Goal: Information Seeking & Learning: Learn about a topic

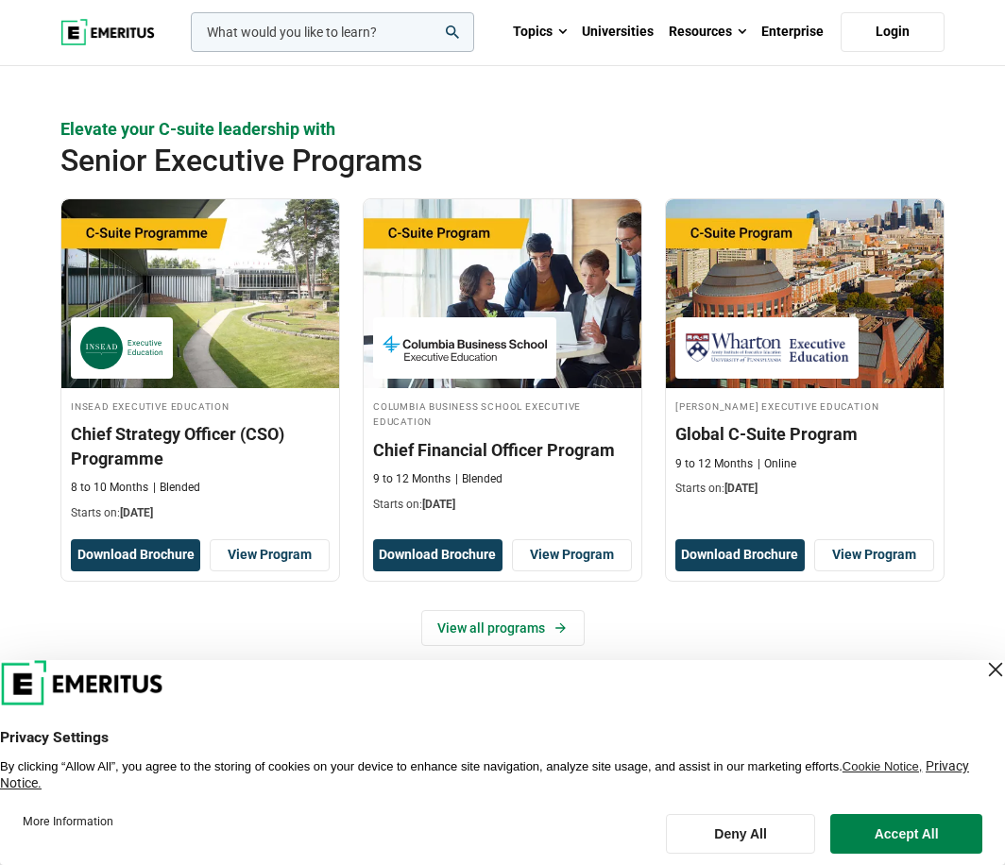
scroll to position [661, 0]
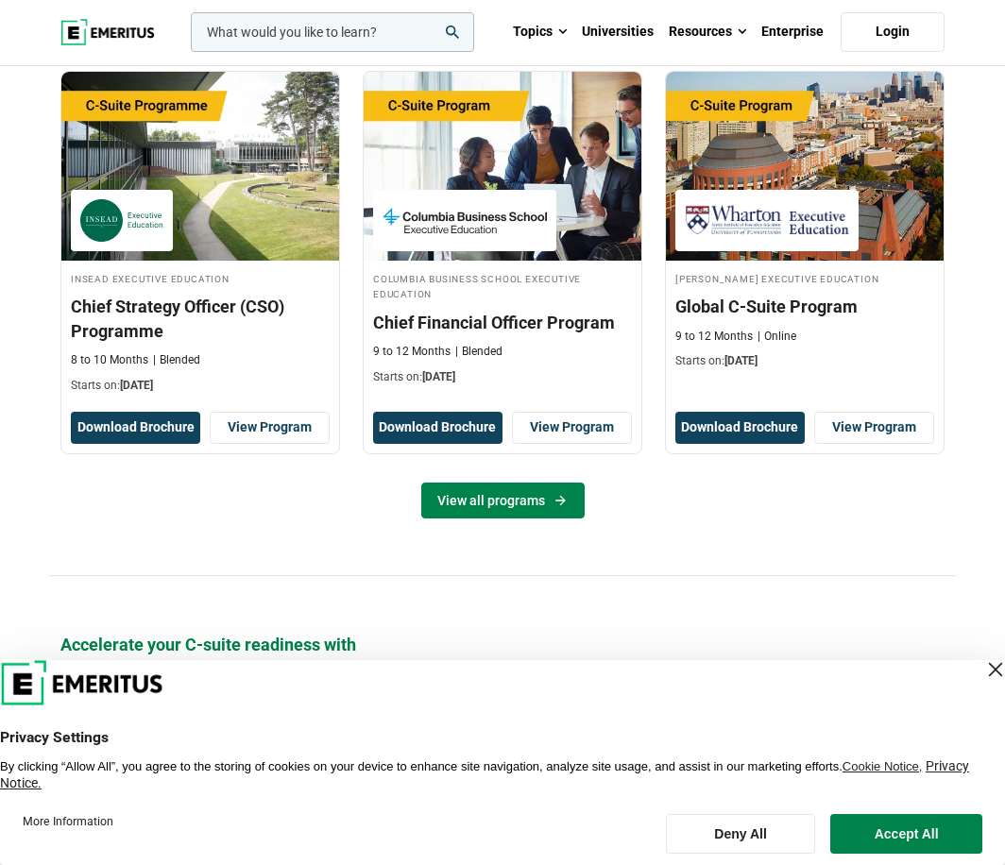
click at [552, 506] on icon at bounding box center [560, 500] width 16 height 15
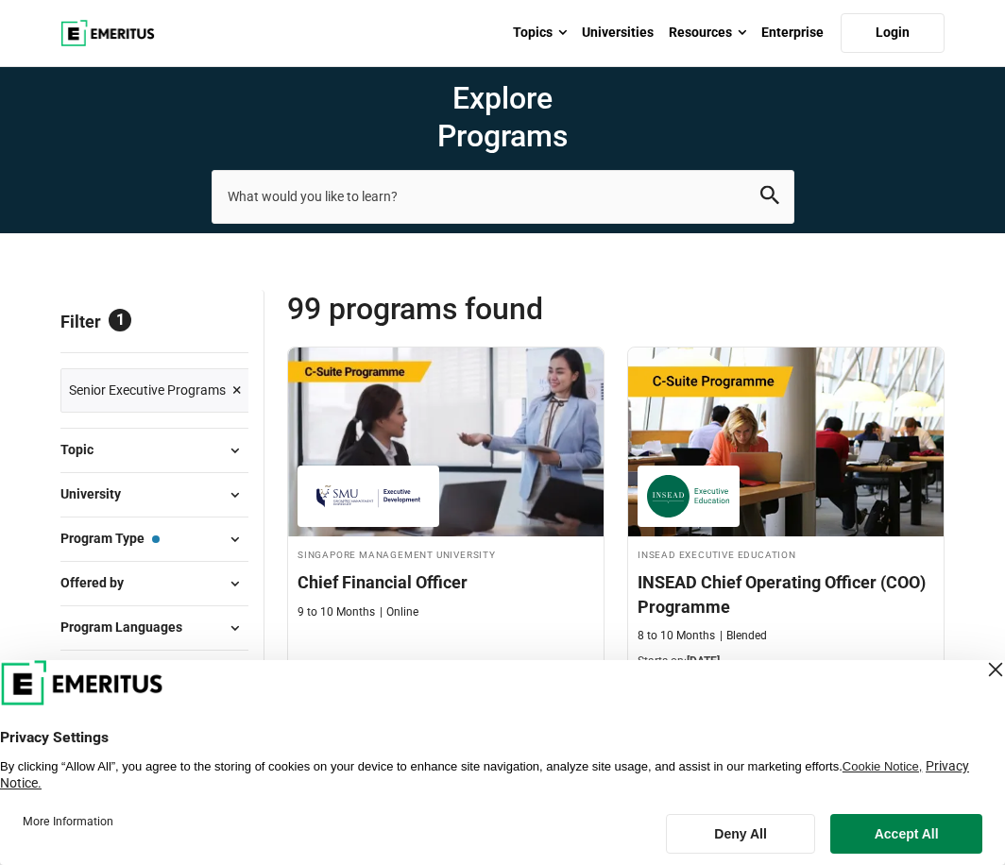
scroll to position [189, 0]
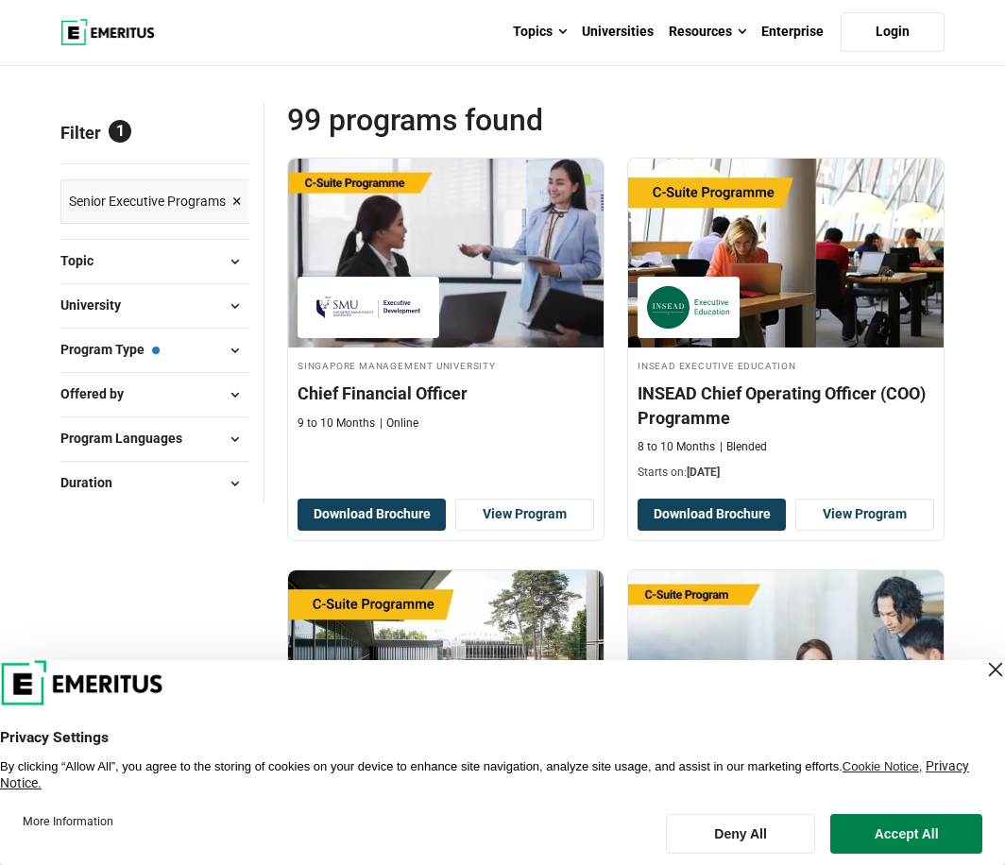
click at [177, 309] on button "University" at bounding box center [154, 306] width 188 height 28
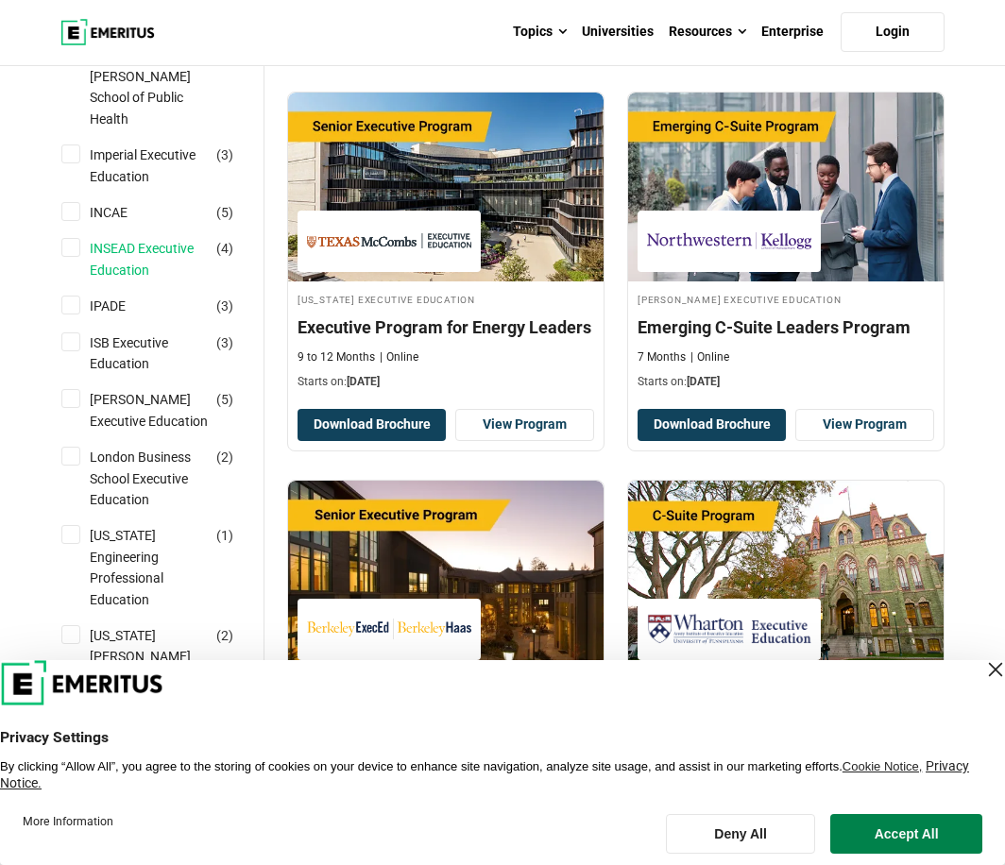
scroll to position [1133, 0]
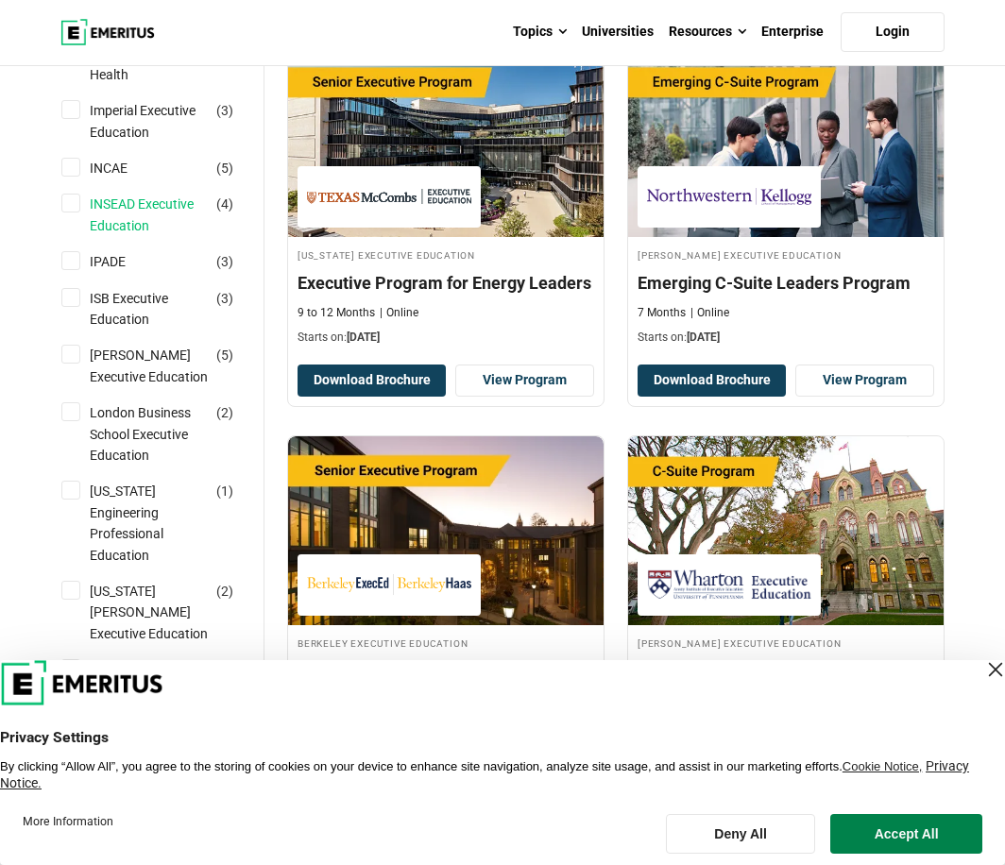
click at [177, 215] on link "INSEAD Executive Education" at bounding box center [168, 215] width 156 height 42
checkbox input "true"
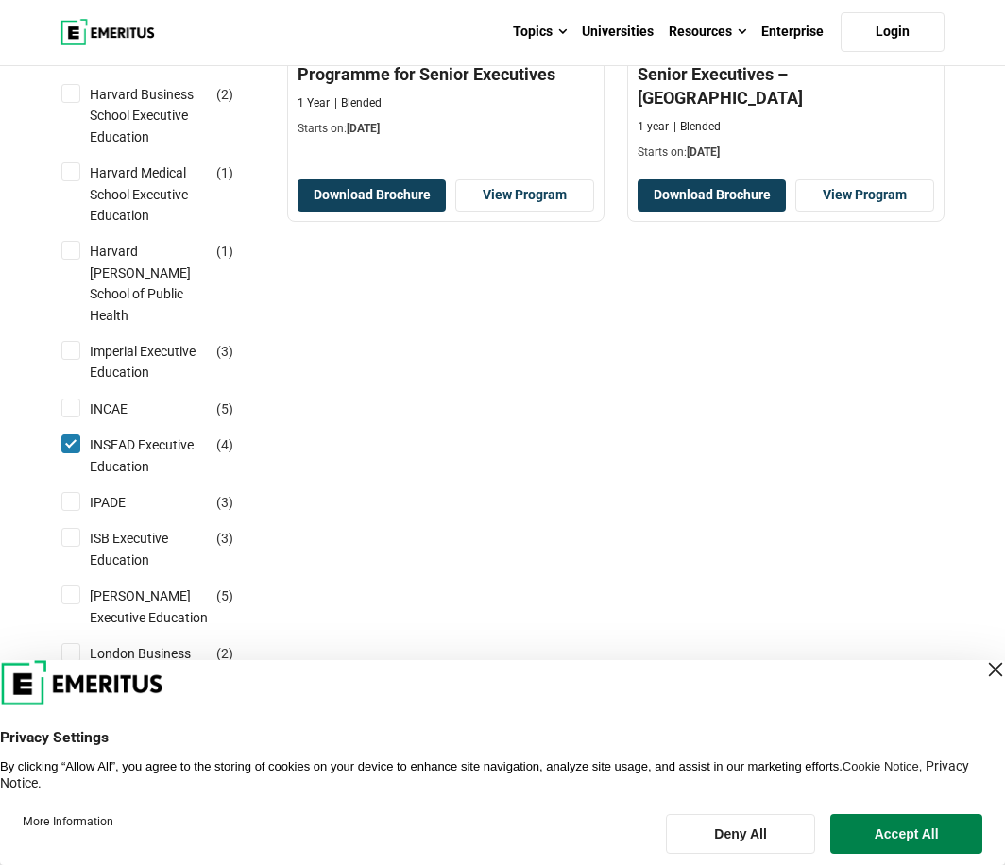
scroll to position [1133, 0]
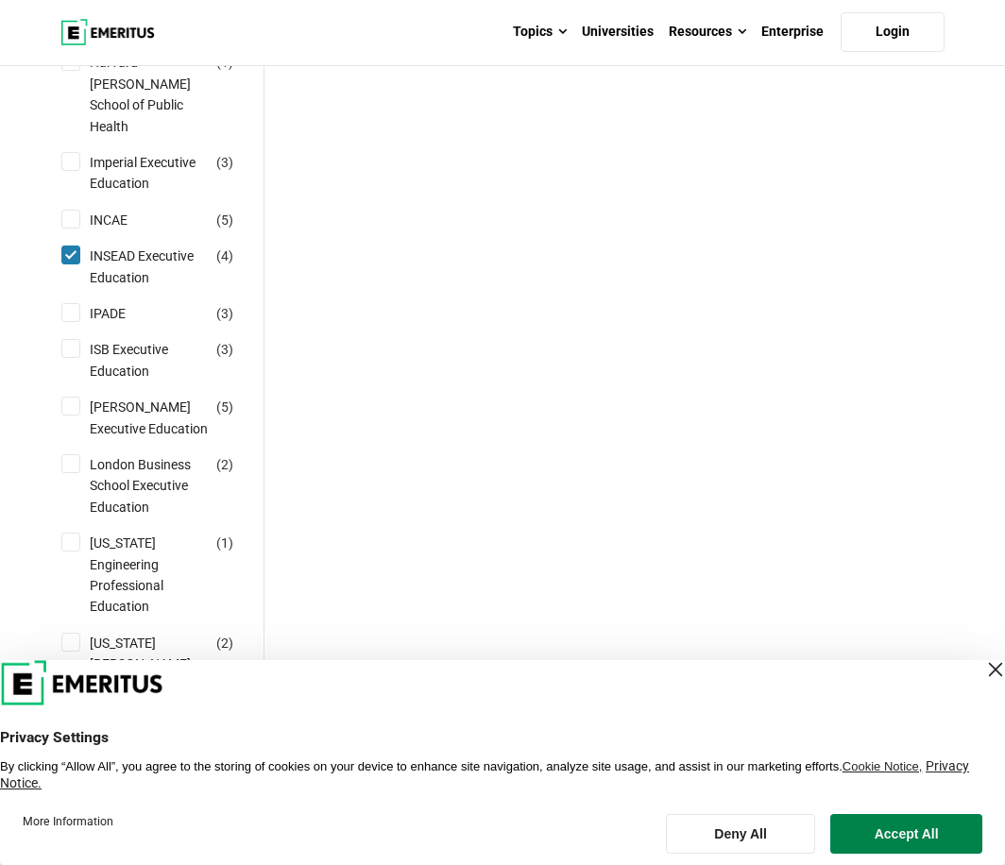
click at [78, 275] on div "INSEAD Executive Education ( 4 )" at bounding box center [154, 267] width 188 height 42
click at [99, 262] on link "INSEAD Executive Education" at bounding box center [168, 267] width 156 height 42
checkbox input "false"
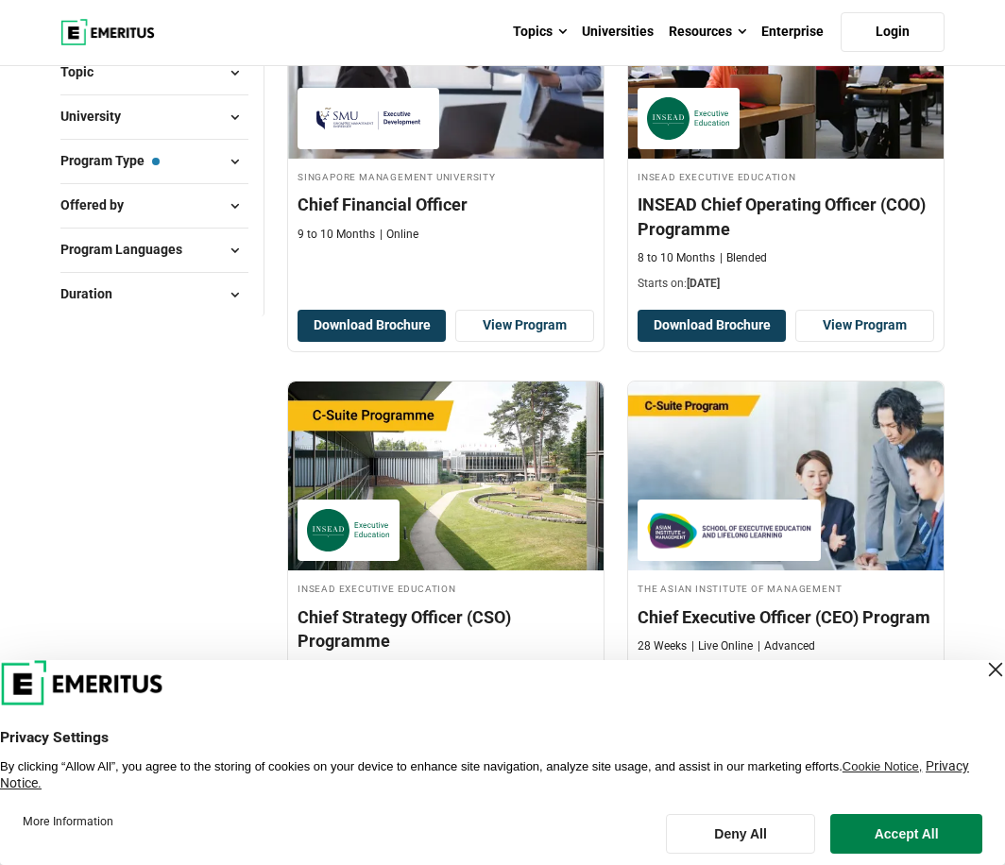
click at [187, 97] on div "University Asian Institute of Management ( 4 ) Berkeley Executive Education ( 6…" at bounding box center [154, 116] width 188 height 44
click at [199, 75] on button "Topic" at bounding box center [154, 73] width 188 height 28
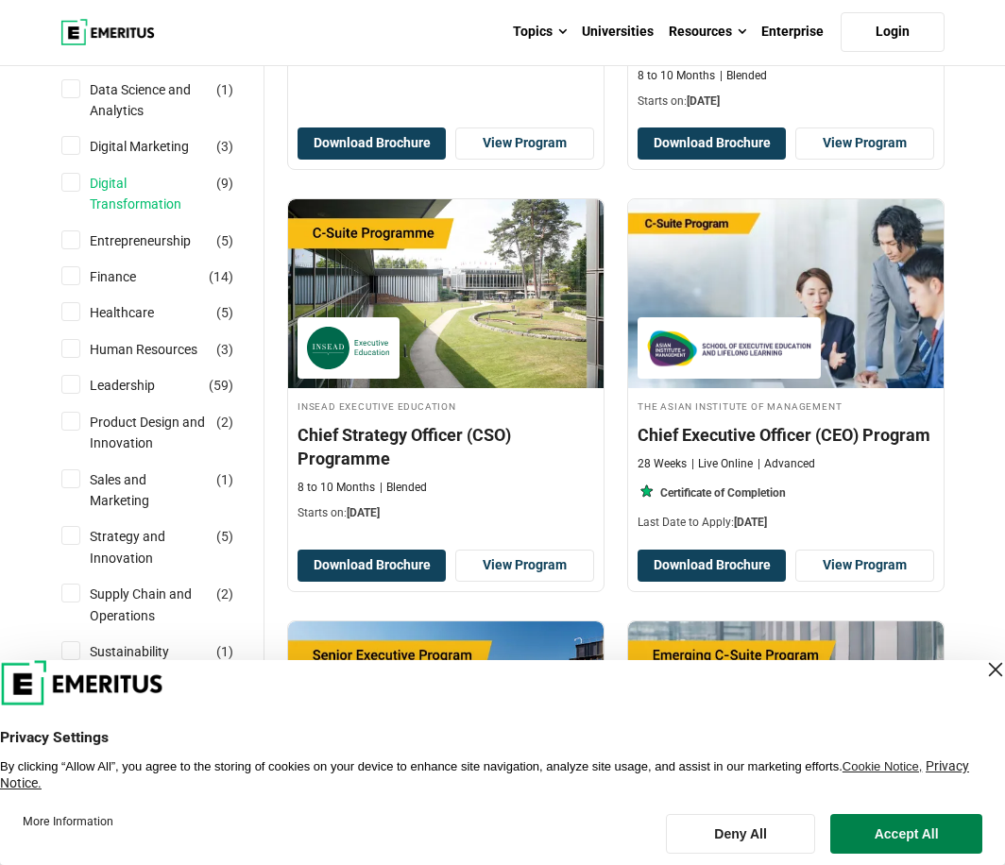
scroll to position [755, 0]
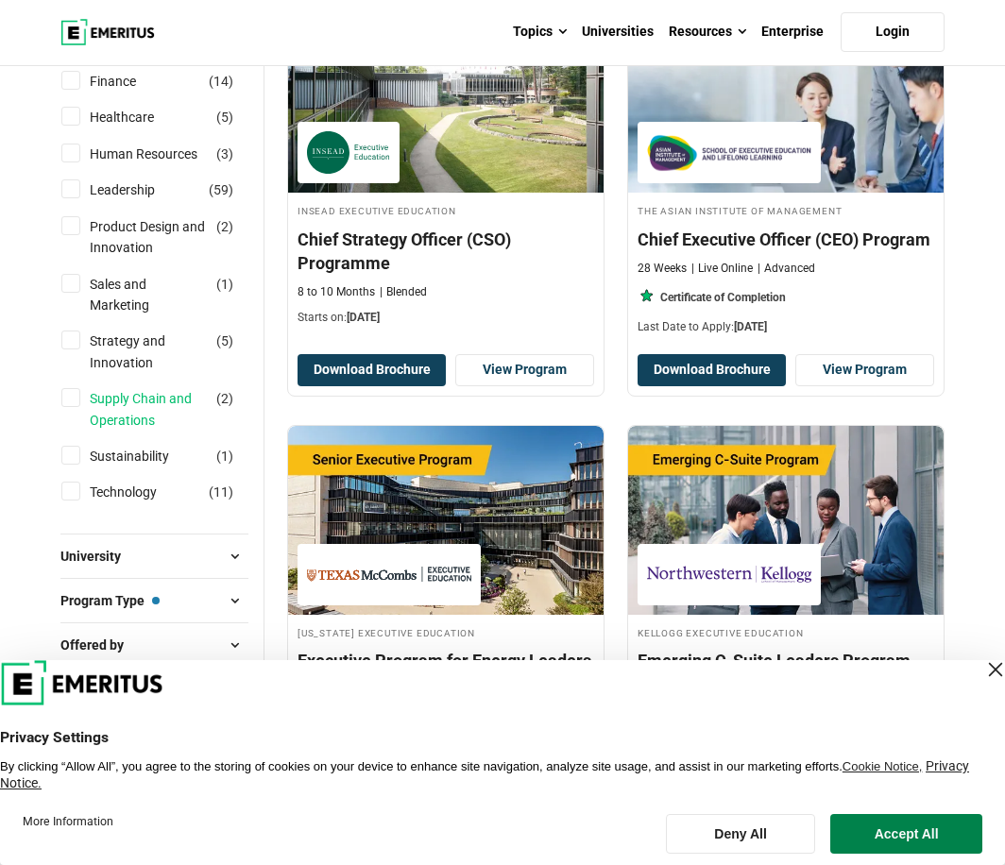
click at [175, 399] on link "Supply Chain and Operations" at bounding box center [168, 409] width 156 height 42
checkbox input "true"
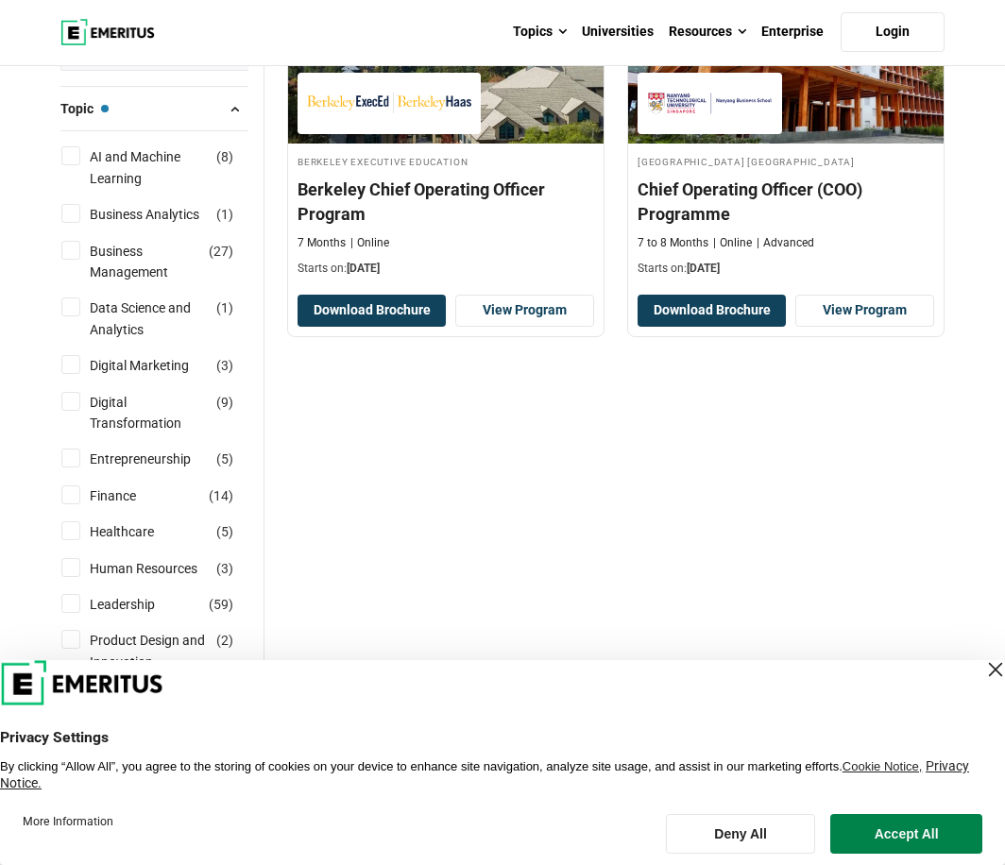
scroll to position [283, 0]
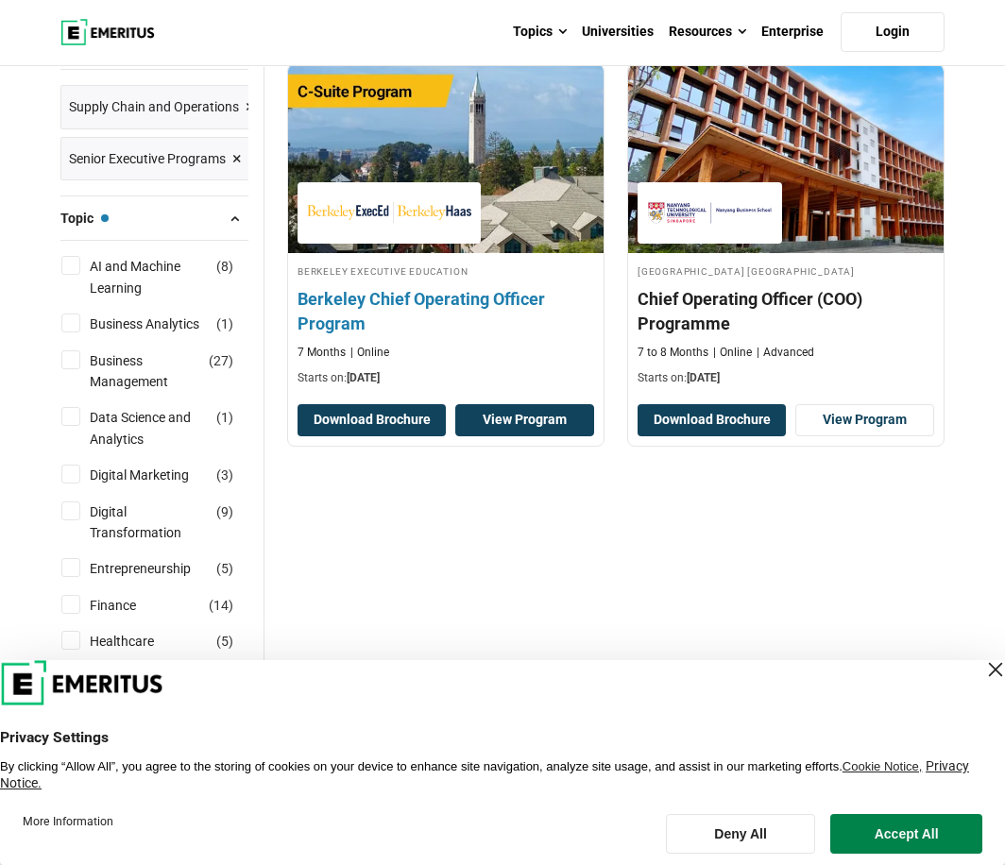
click at [526, 428] on link "View Program" at bounding box center [524, 420] width 139 height 32
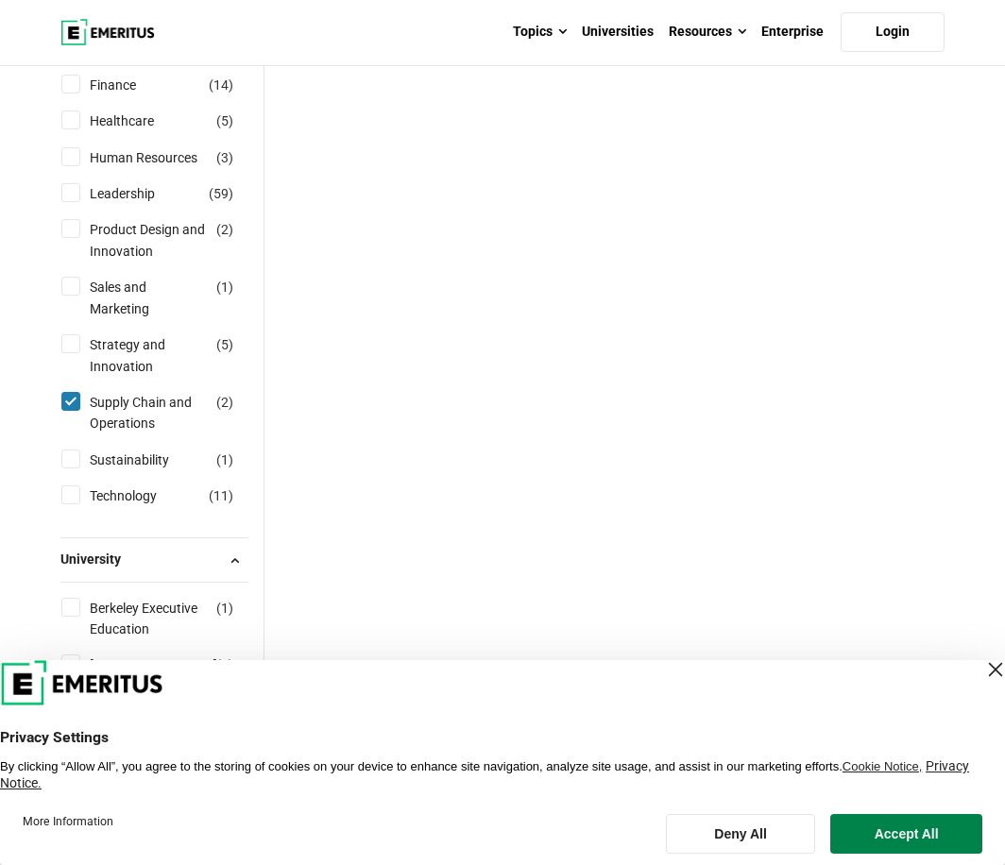
scroll to position [944, 0]
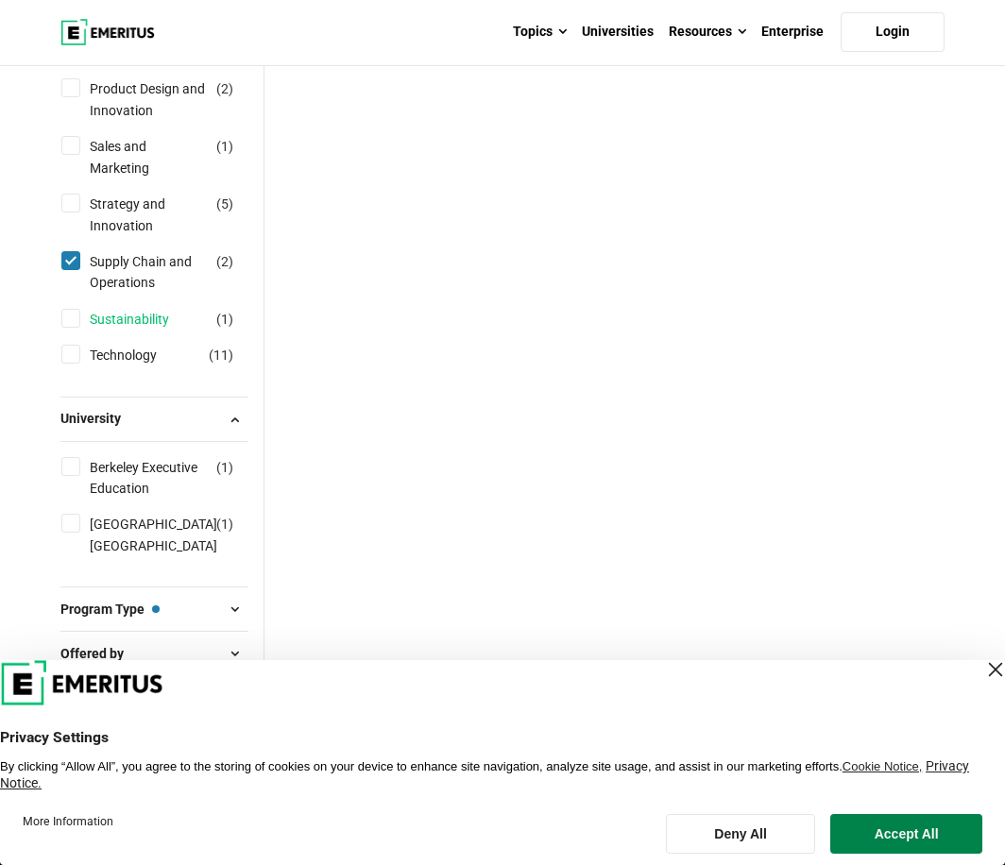
click at [126, 319] on link "Sustainability" at bounding box center [148, 319] width 117 height 21
checkbox input "true"
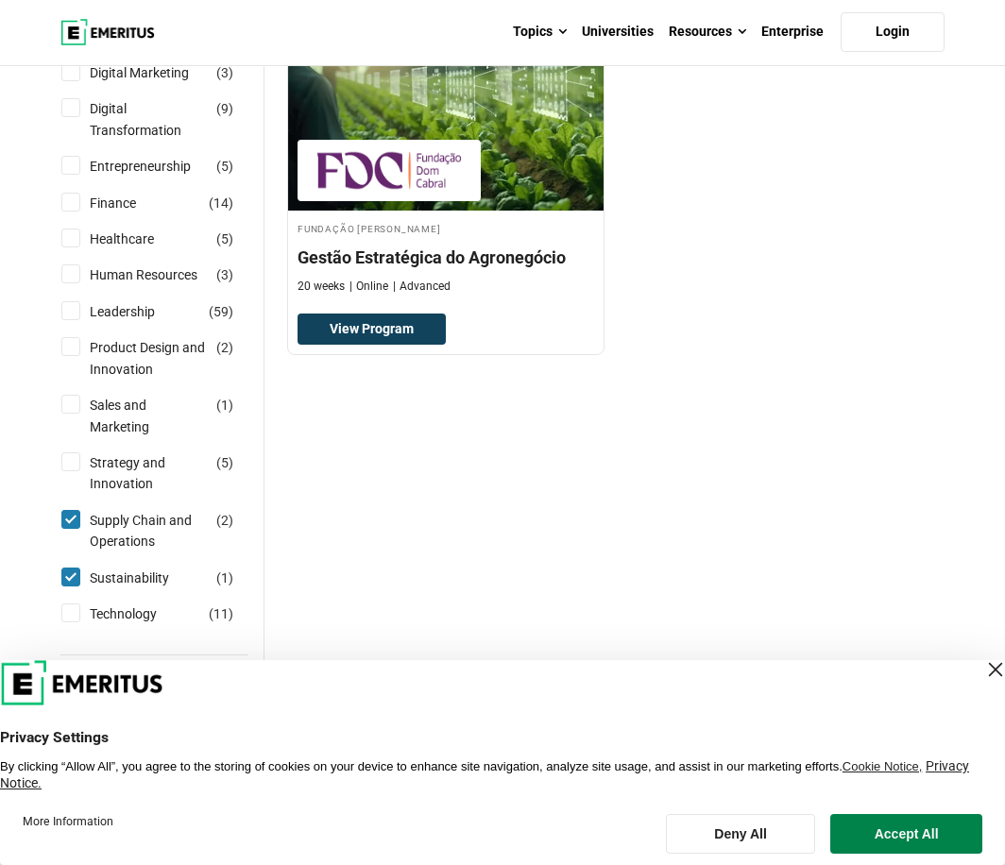
scroll to position [850, 0]
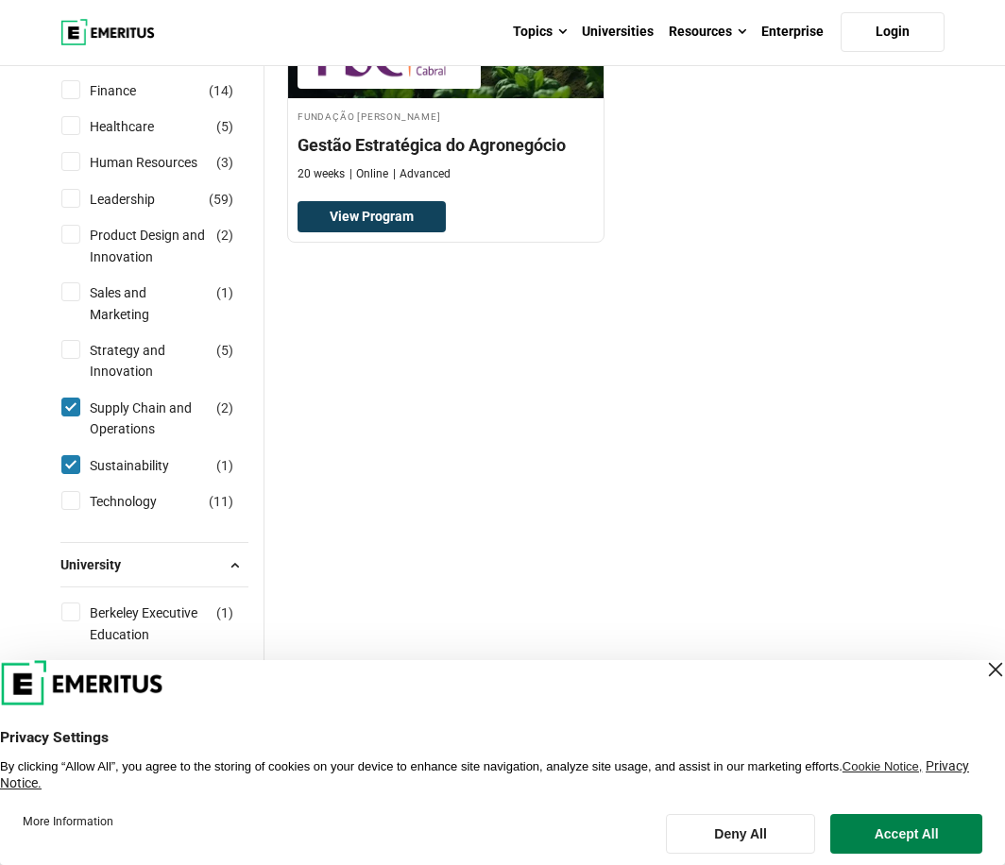
click at [75, 406] on input "Supply Chain and Operations ( 2 )" at bounding box center [70, 407] width 19 height 19
checkbox input "false"
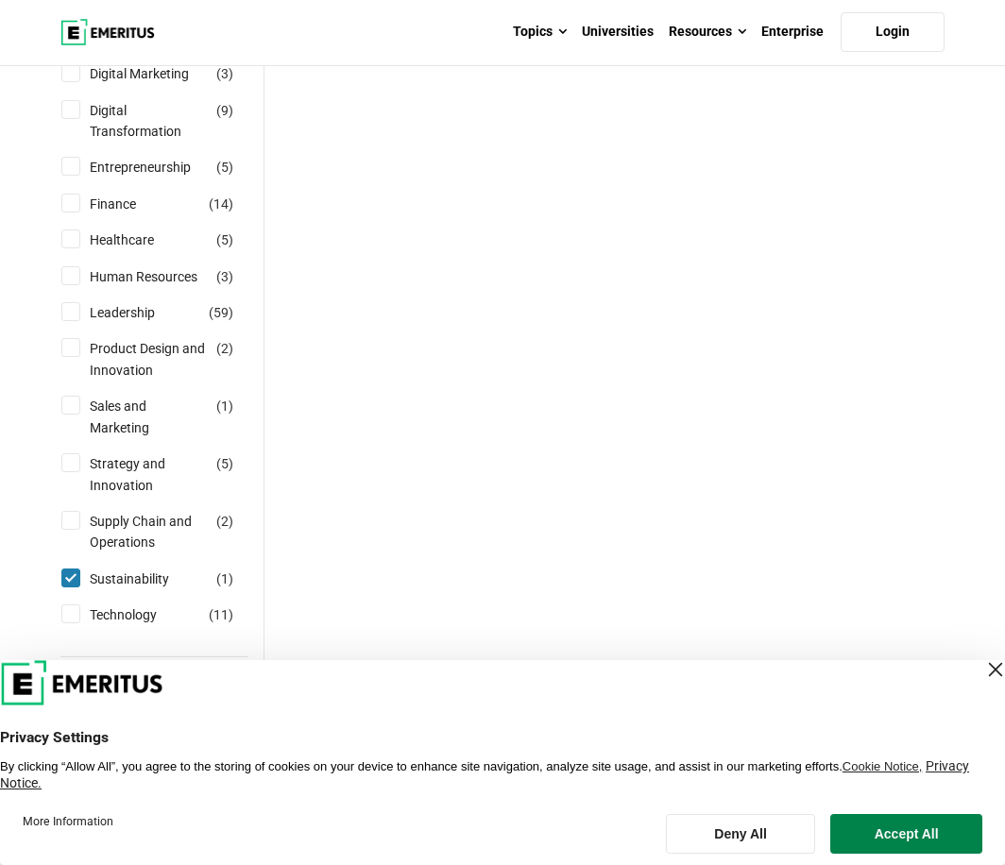
scroll to position [850, 0]
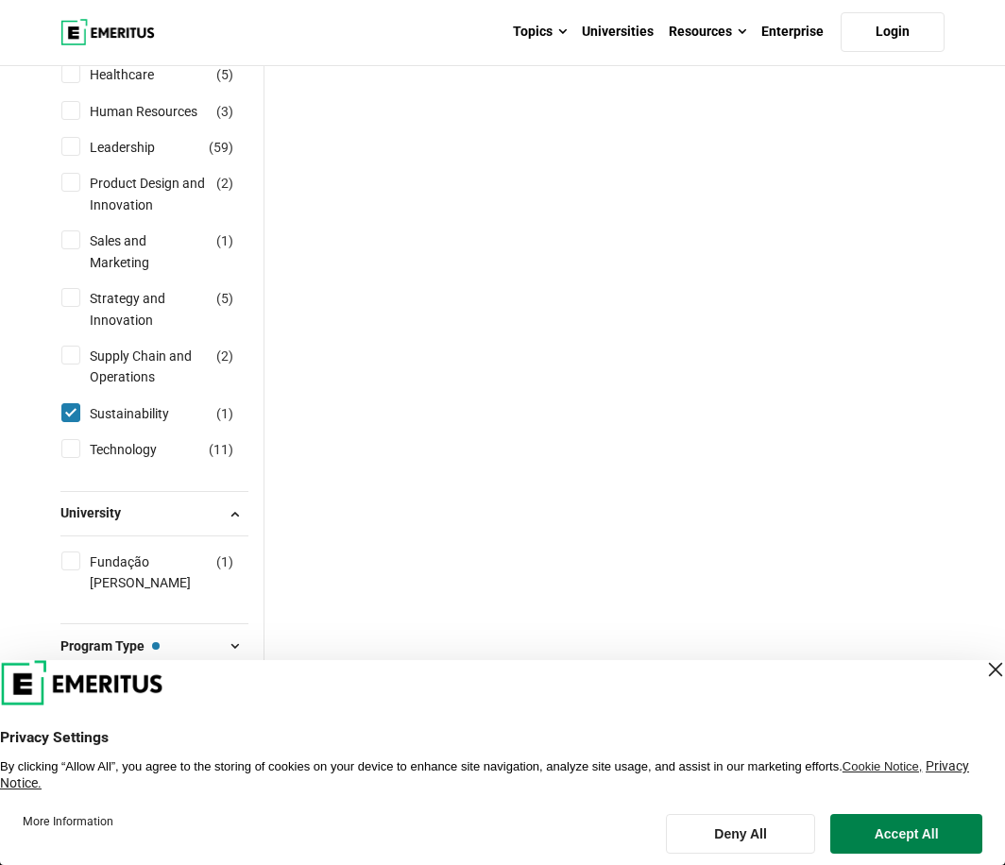
click at [80, 403] on div "Sustainability ( 1 )" at bounding box center [154, 413] width 188 height 21
click at [77, 410] on input "Sustainability ( 1 )" at bounding box center [70, 412] width 19 height 19
checkbox input "false"
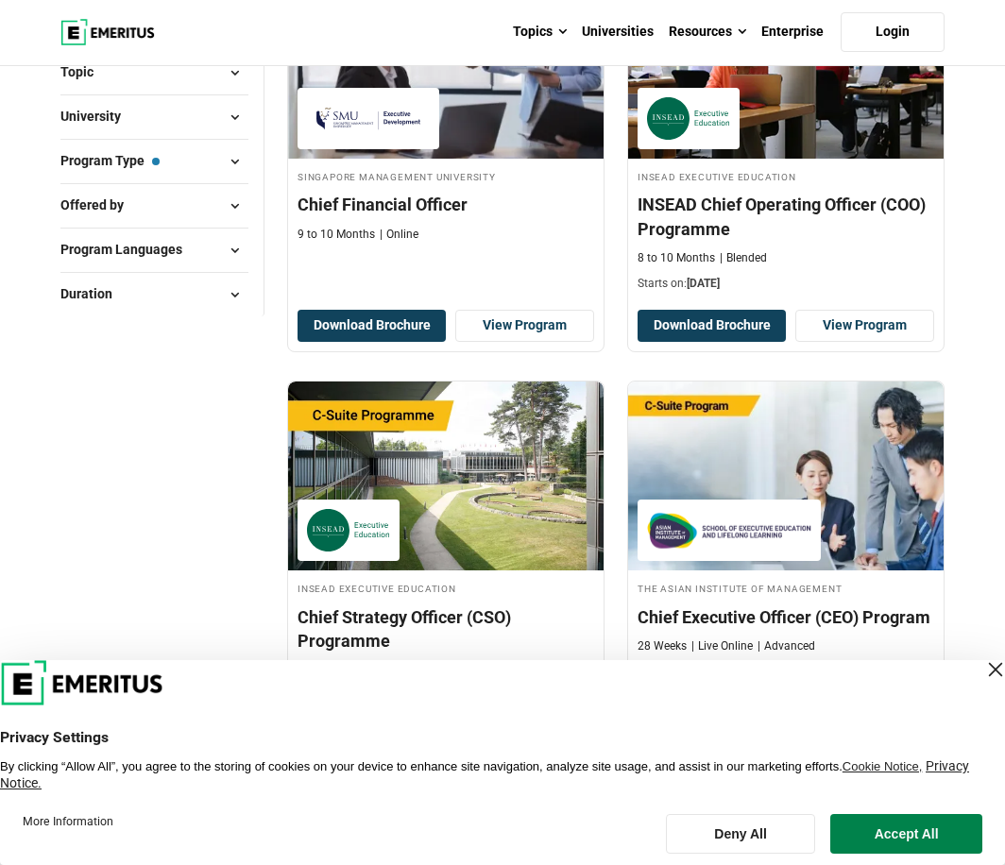
click at [194, 131] on div "University Asian Institute of Management ( 4 ) Berkeley Executive Education ( 6…" at bounding box center [154, 116] width 188 height 44
click at [229, 127] on span at bounding box center [234, 117] width 28 height 28
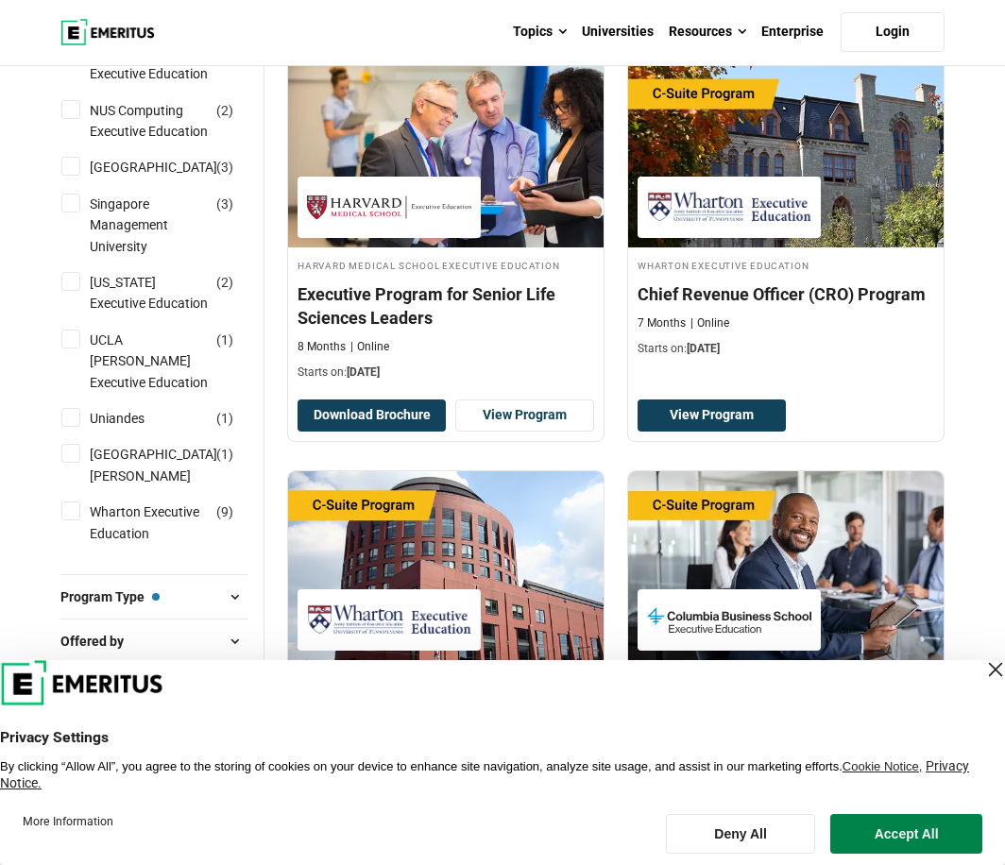
scroll to position [1888, 0]
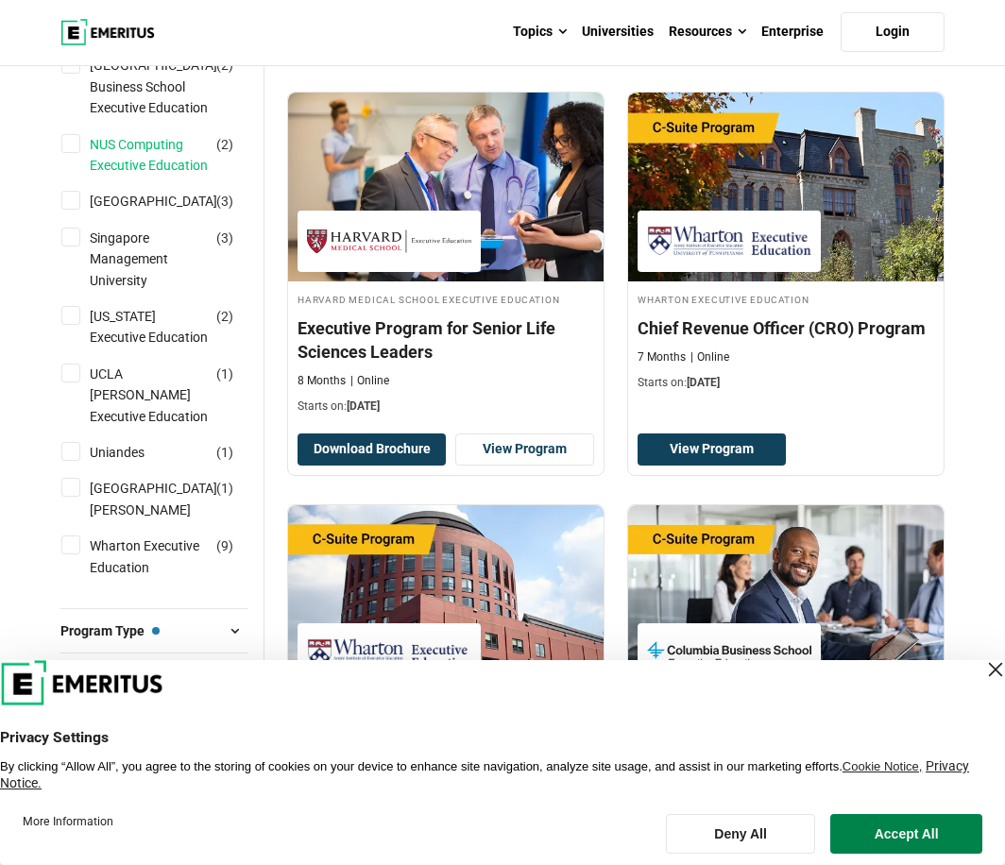
click at [136, 177] on link "NUS Computing Executive Education" at bounding box center [168, 155] width 156 height 42
checkbox input "true"
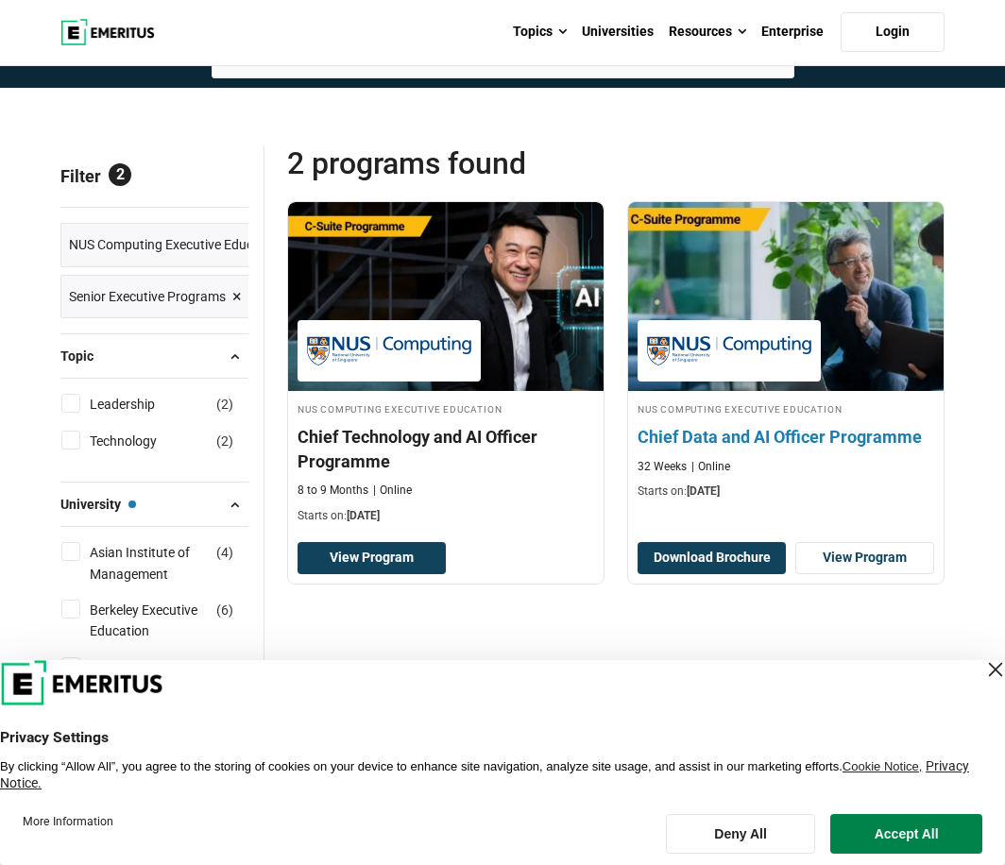
scroll to position [189, 0]
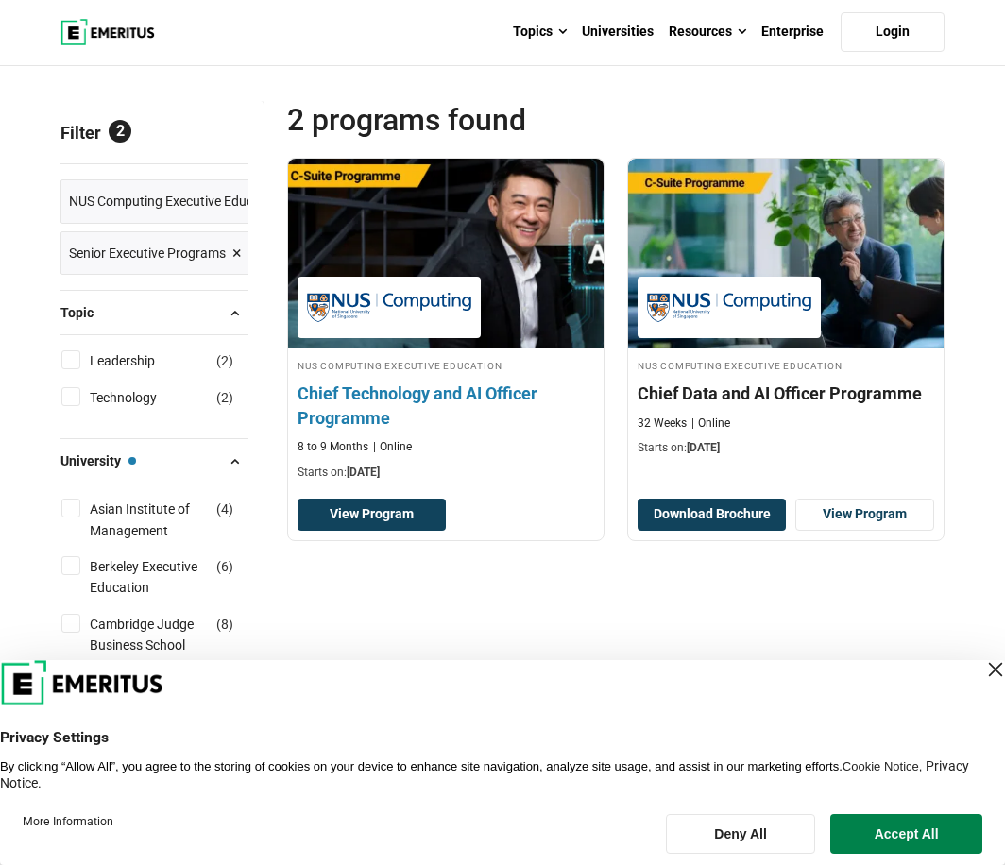
click at [449, 244] on img at bounding box center [445, 253] width 347 height 208
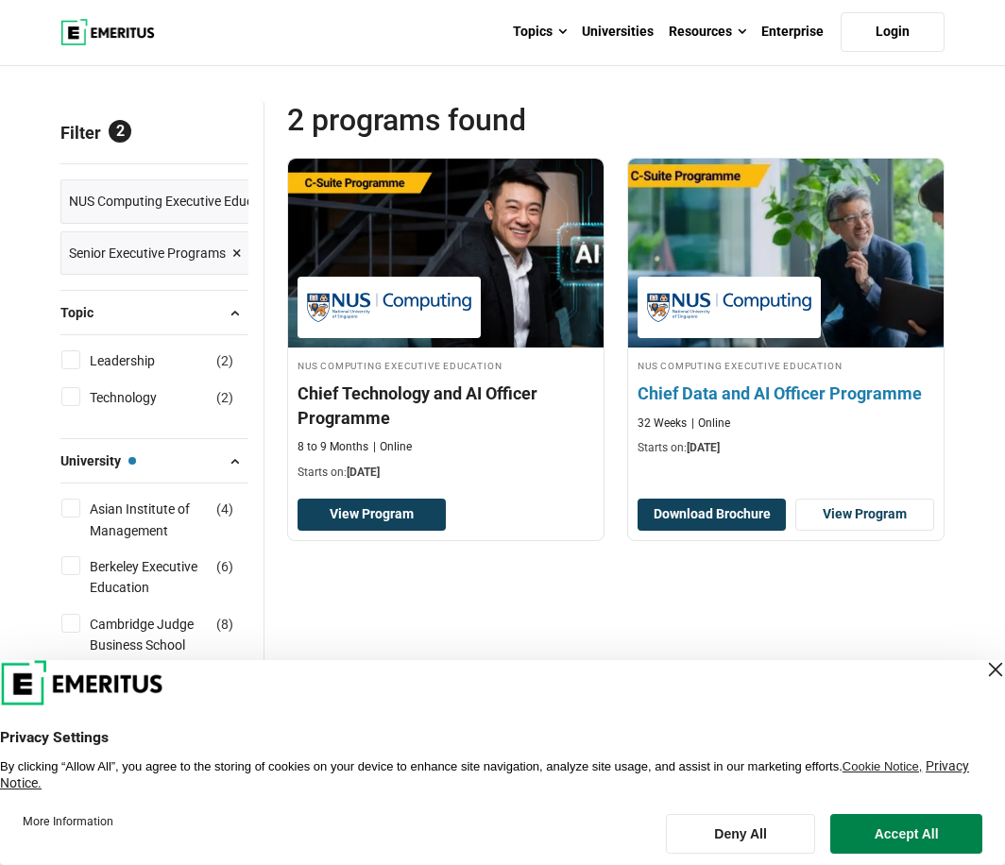
click at [808, 277] on div at bounding box center [728, 307] width 183 height 61
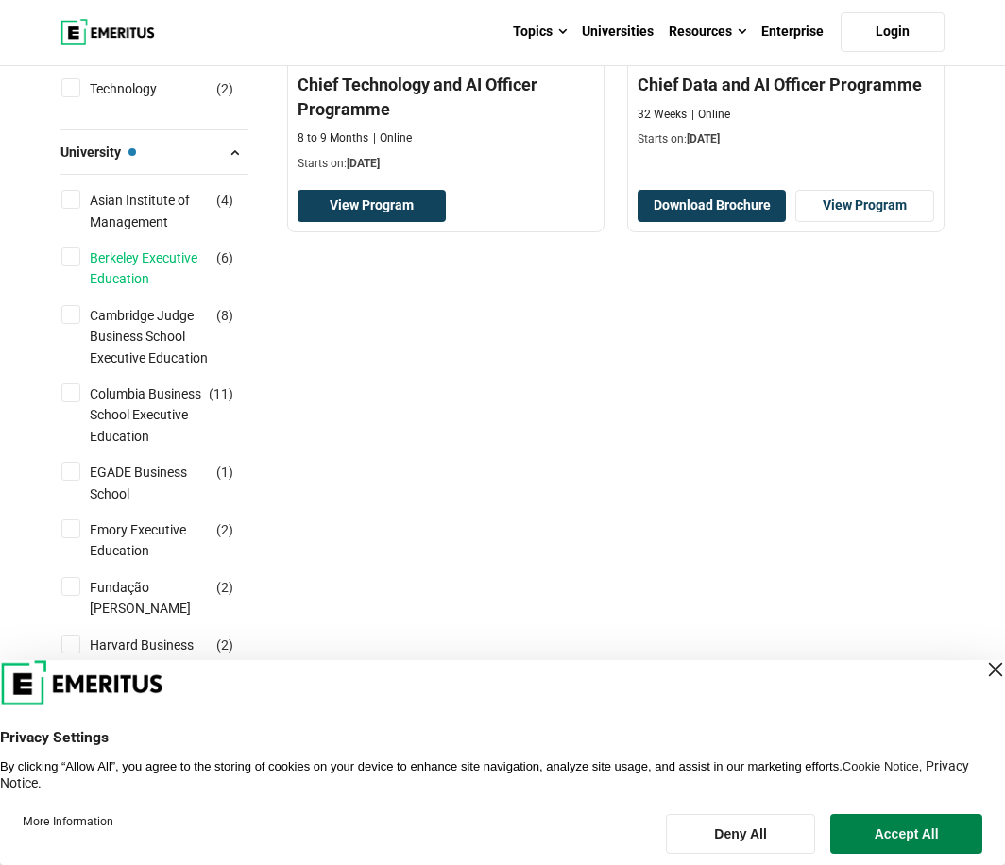
scroll to position [378, 0]
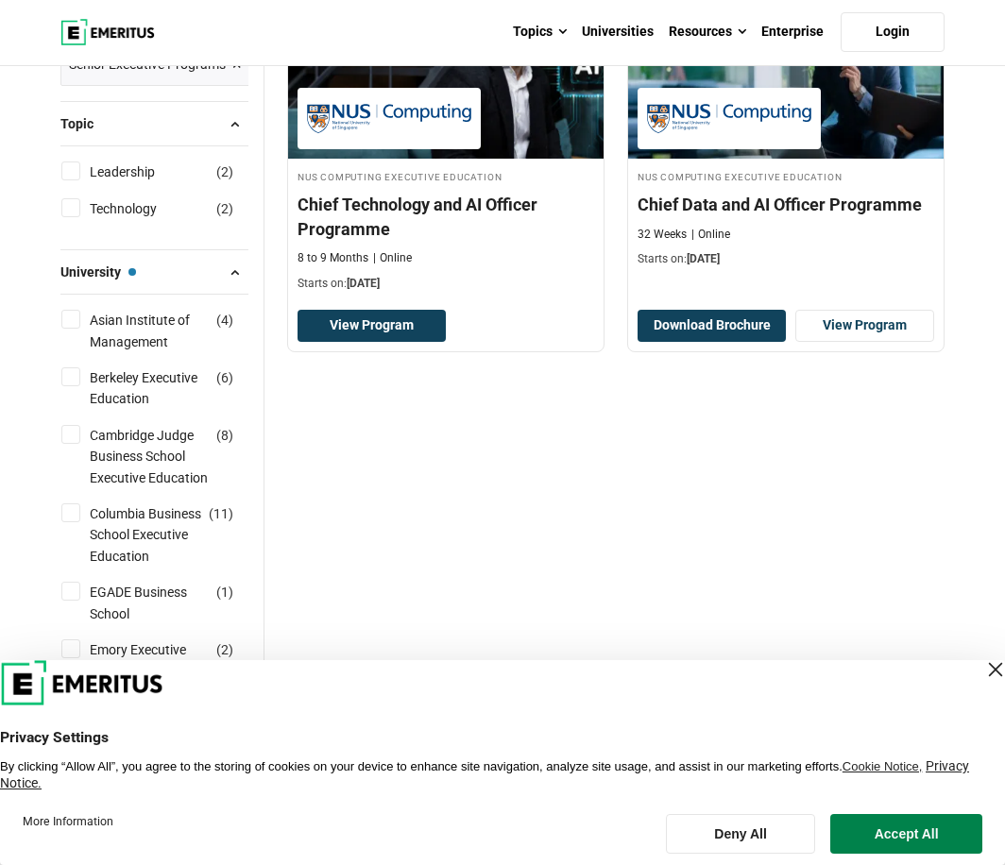
click at [230, 277] on span at bounding box center [234, 272] width 28 height 28
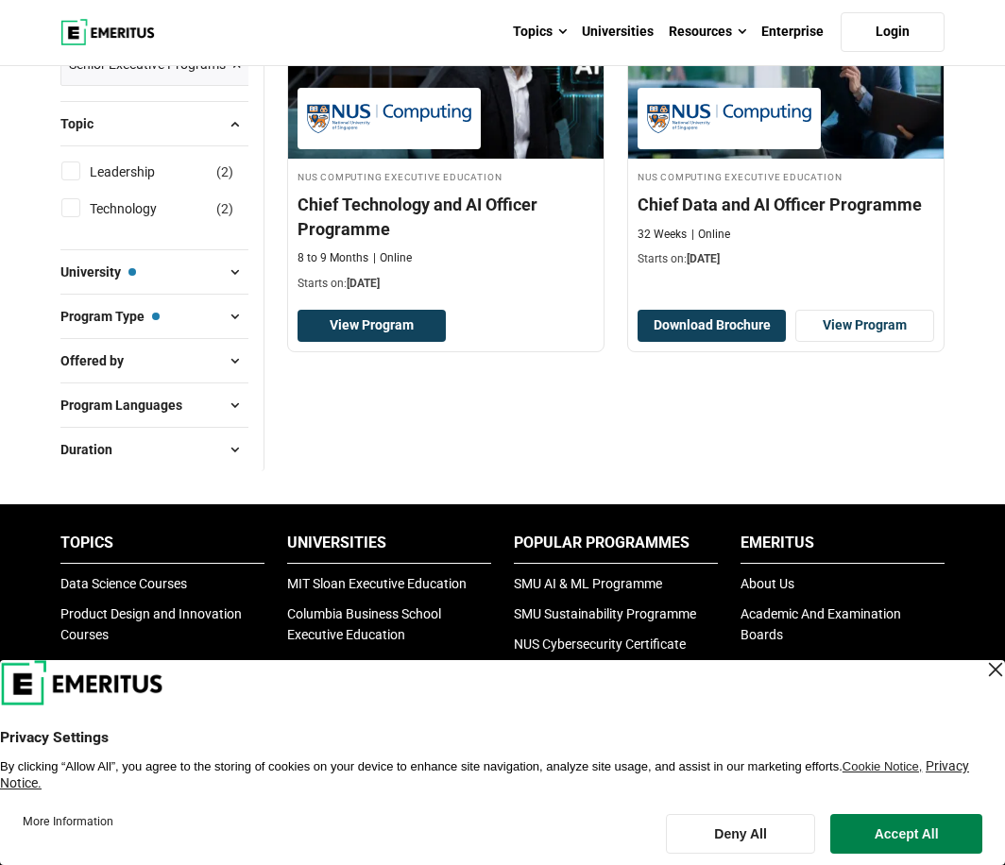
click at [224, 122] on span at bounding box center [234, 124] width 28 height 28
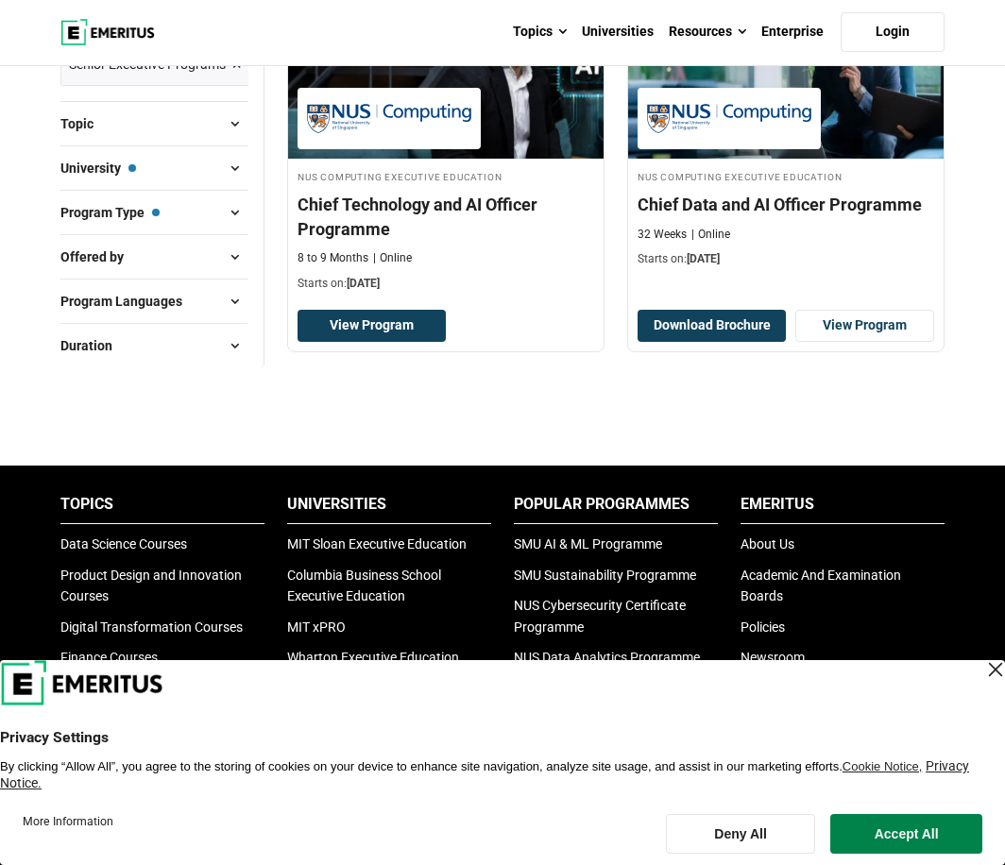
click at [220, 213] on span at bounding box center [234, 212] width 28 height 28
click at [73, 540] on link "Data Science Courses" at bounding box center [123, 543] width 127 height 15
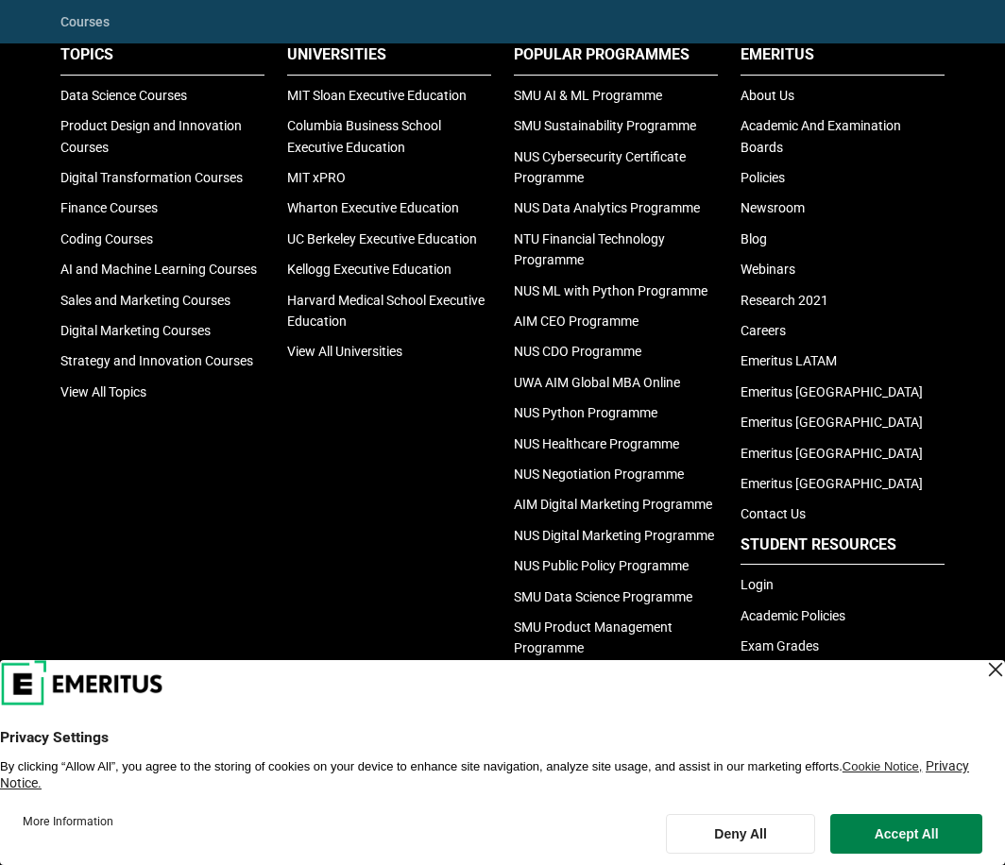
scroll to position [4438, 0]
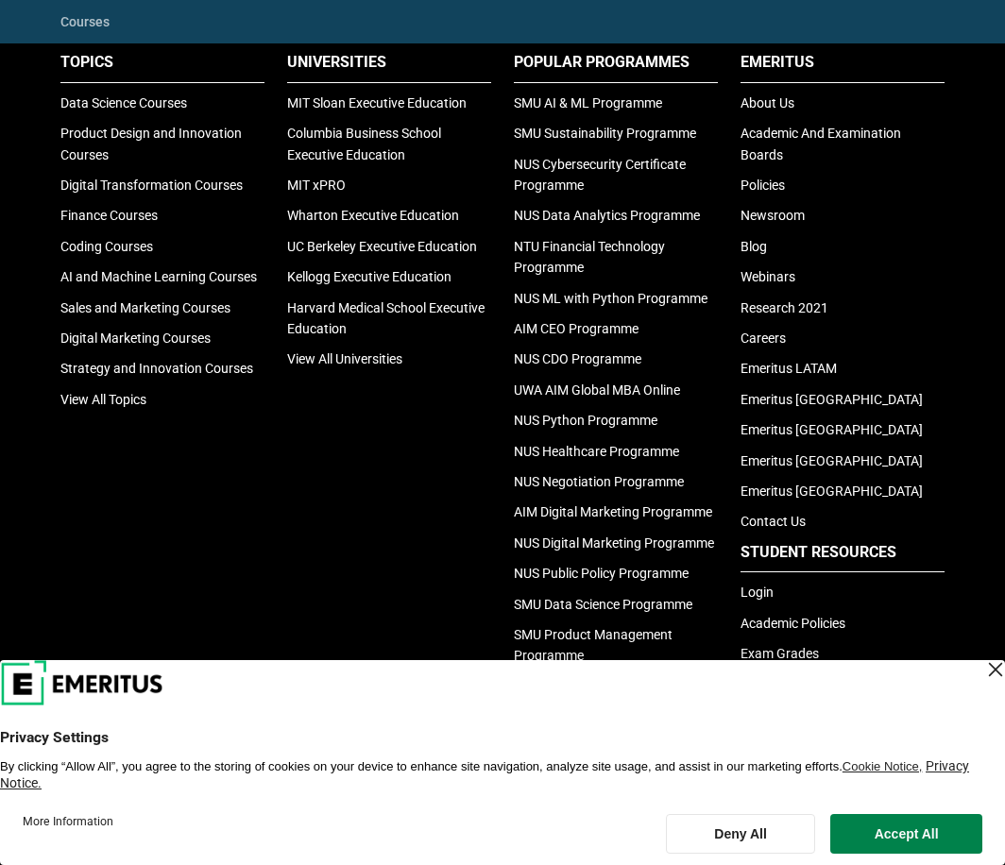
click at [982, 663] on div "Close Layer" at bounding box center [995, 669] width 26 height 26
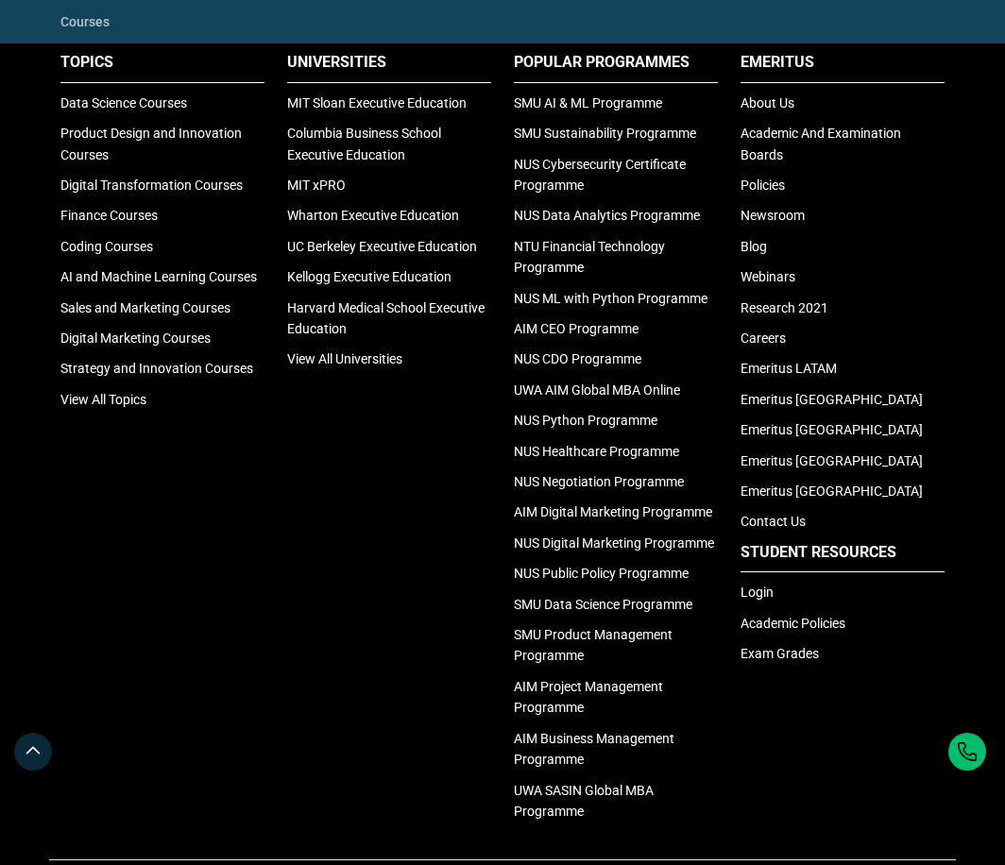
click at [545, 615] on li "SMU Data Science Programme" at bounding box center [616, 604] width 204 height 21
click at [545, 612] on link "SMU Data Science Programme" at bounding box center [603, 604] width 178 height 15
click at [560, 223] on link "NUS Data Analytics Programme" at bounding box center [607, 215] width 186 height 15
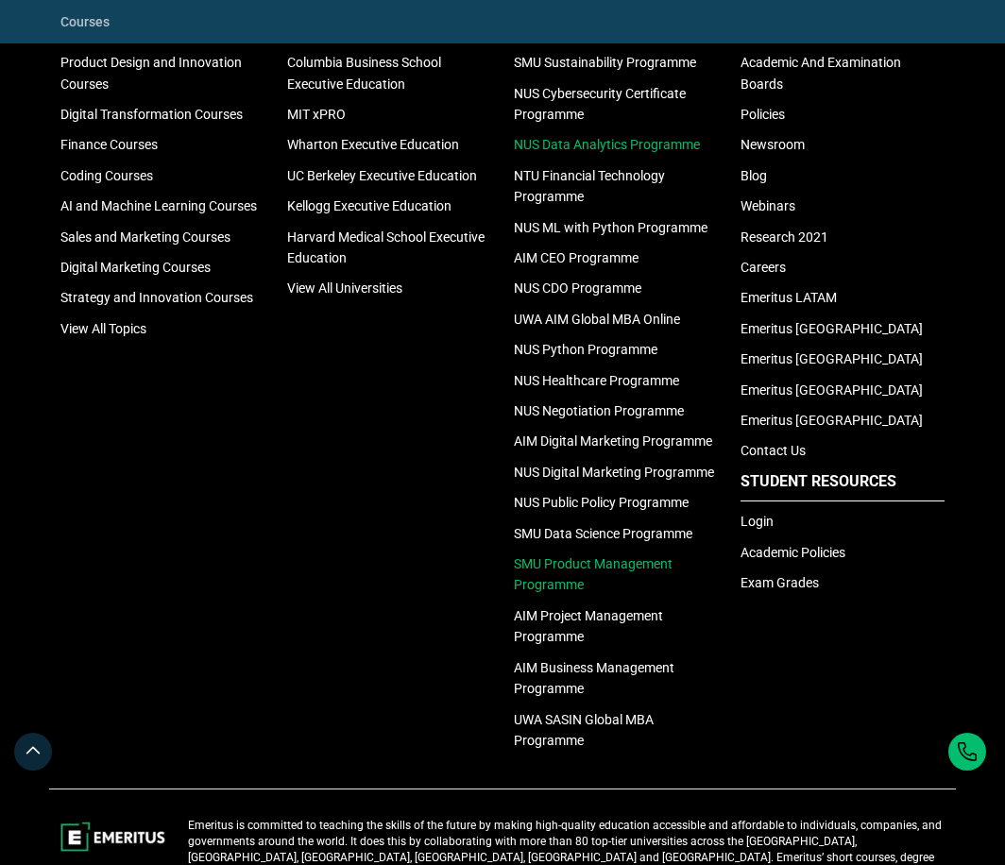
scroll to position [4343, 0]
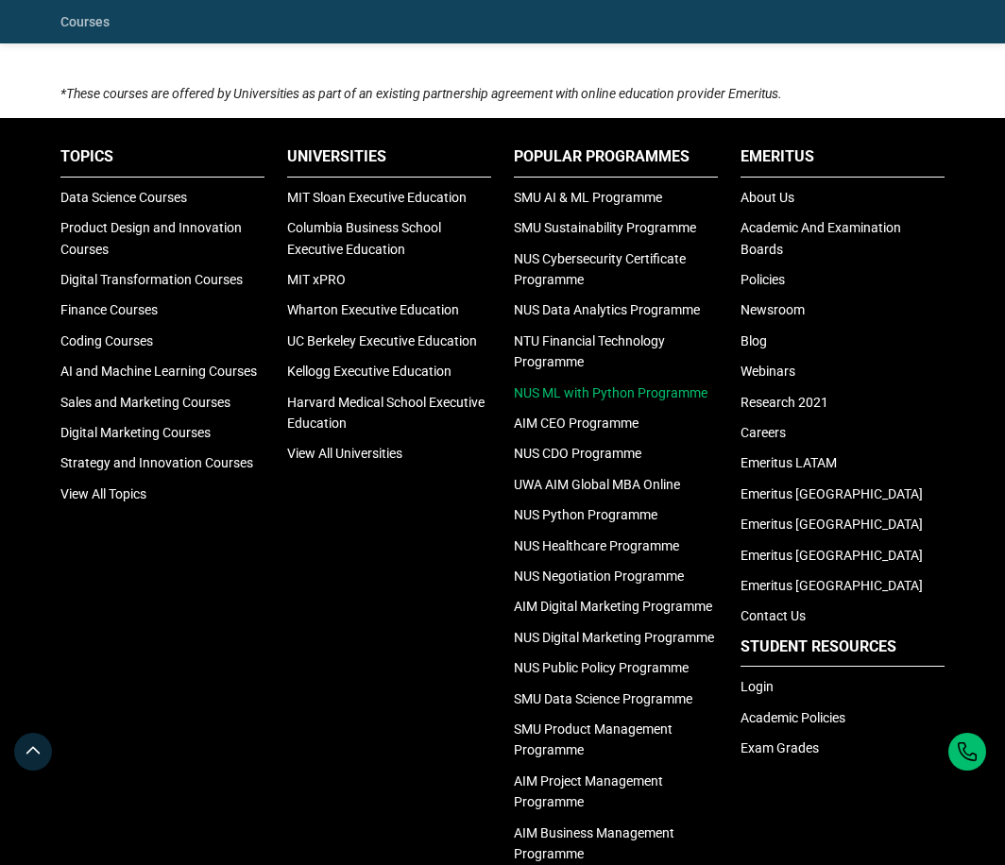
click at [532, 400] on link "NUS ML with Python Programme" at bounding box center [611, 392] width 194 height 15
